Goal: Information Seeking & Learning: Find specific fact

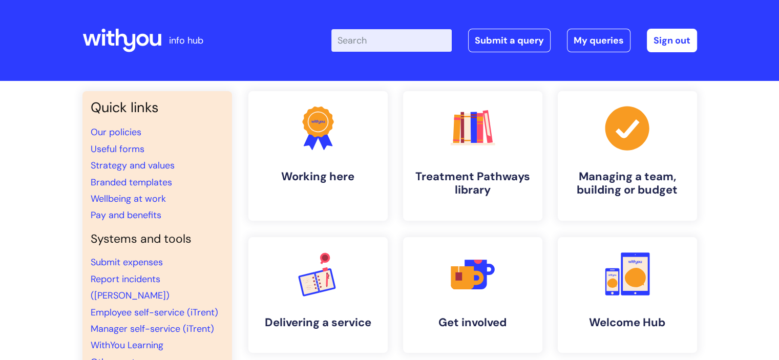
click at [382, 43] on input "Enter your search term here..." at bounding box center [391, 40] width 120 height 23
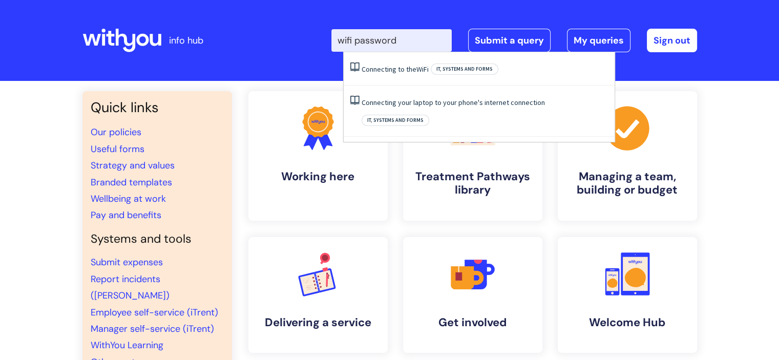
type input "wifi password"
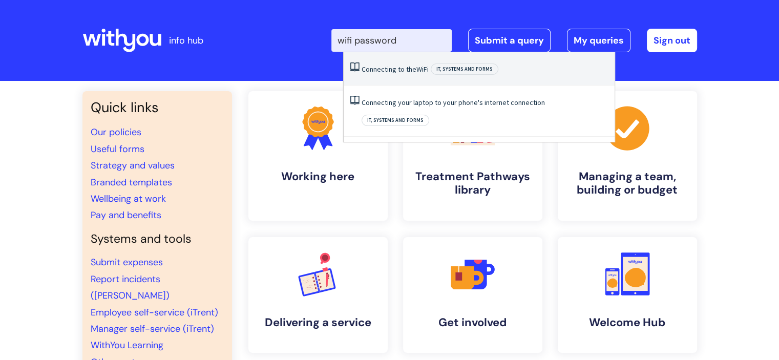
click at [437, 76] on li "Connecting to the WiFi IT, systems and forms" at bounding box center [479, 68] width 271 height 33
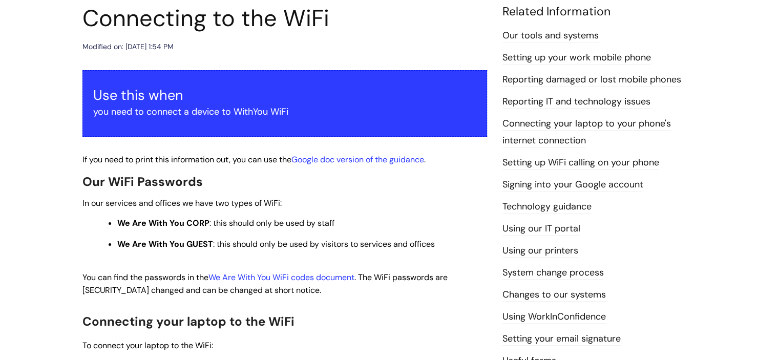
scroll to position [154, 0]
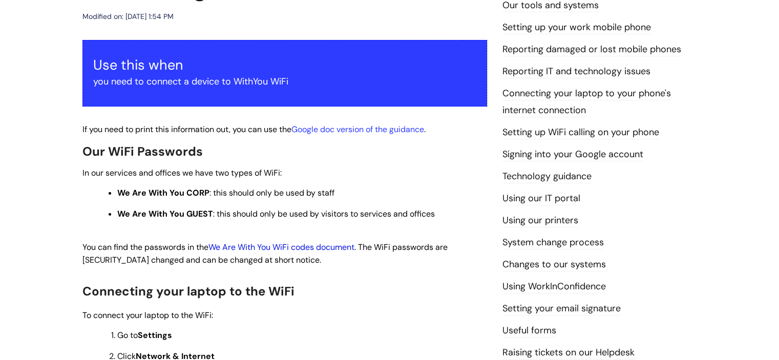
click at [302, 249] on link "We Are With You WiFi codes document" at bounding box center [281, 247] width 146 height 11
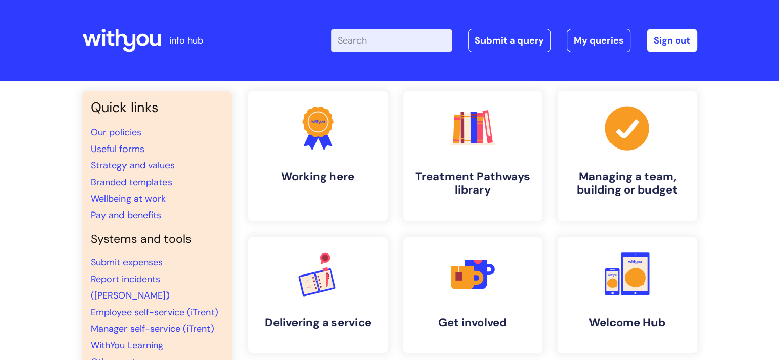
click at [395, 42] on input "Enter your search term here..." at bounding box center [391, 40] width 120 height 23
type input "shadowing chekclist"
click button "Search" at bounding box center [0, 0] width 0 height 0
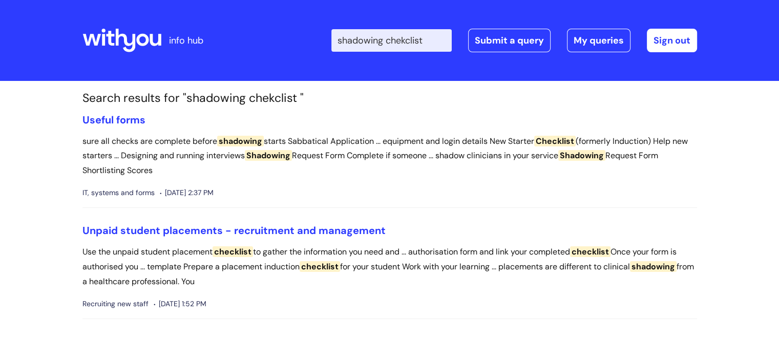
click at [399, 42] on input "shadowing chekclist" at bounding box center [391, 40] width 120 height 23
click at [119, 121] on link "Useful forms" at bounding box center [113, 119] width 63 height 13
